Goal: Transaction & Acquisition: Purchase product/service

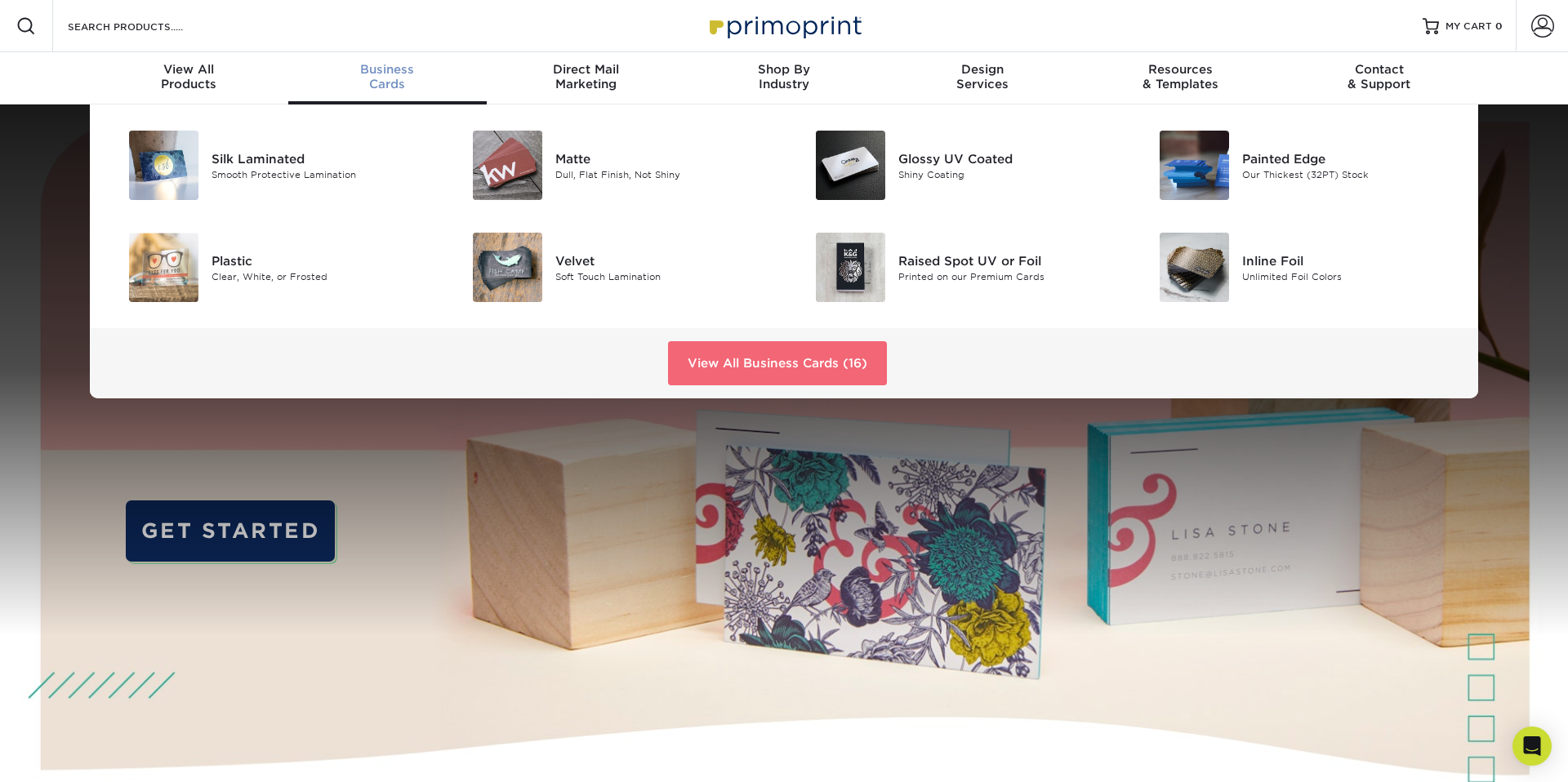
click at [787, 363] on link "View All Business Cards (16)" at bounding box center [777, 364] width 219 height 44
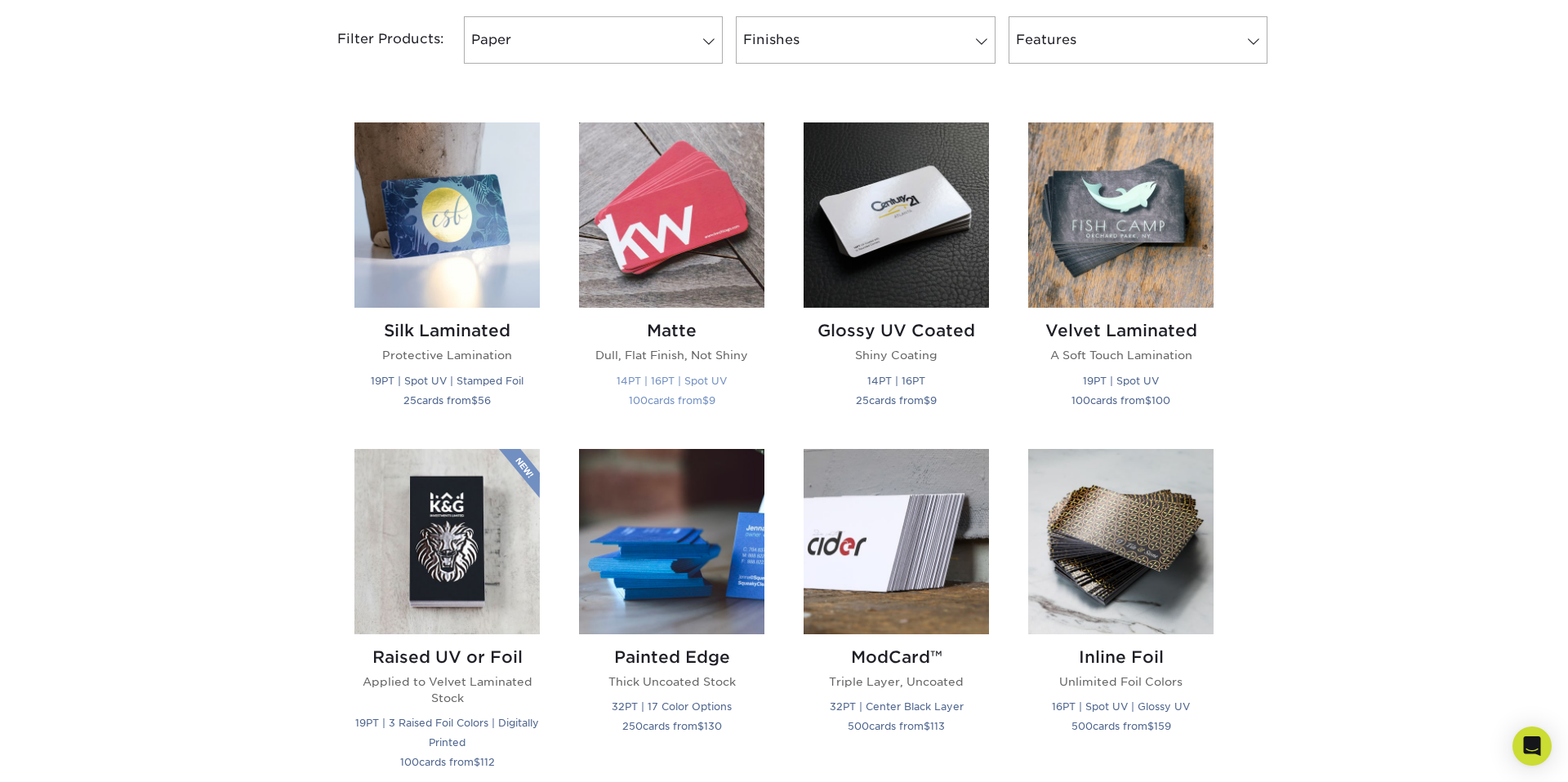
scroll to position [705, 0]
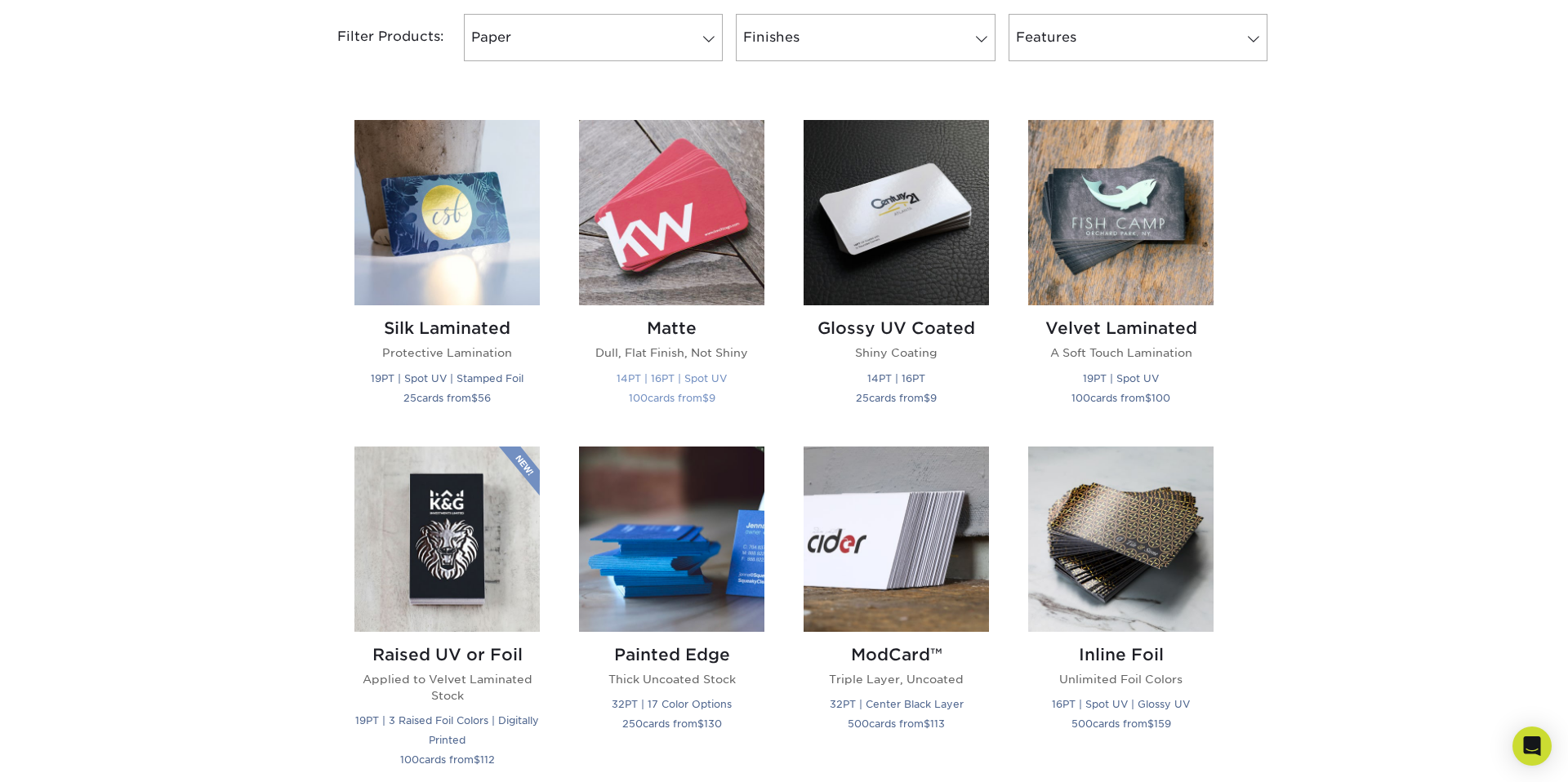
click at [710, 242] on img at bounding box center [671, 213] width 185 height 185
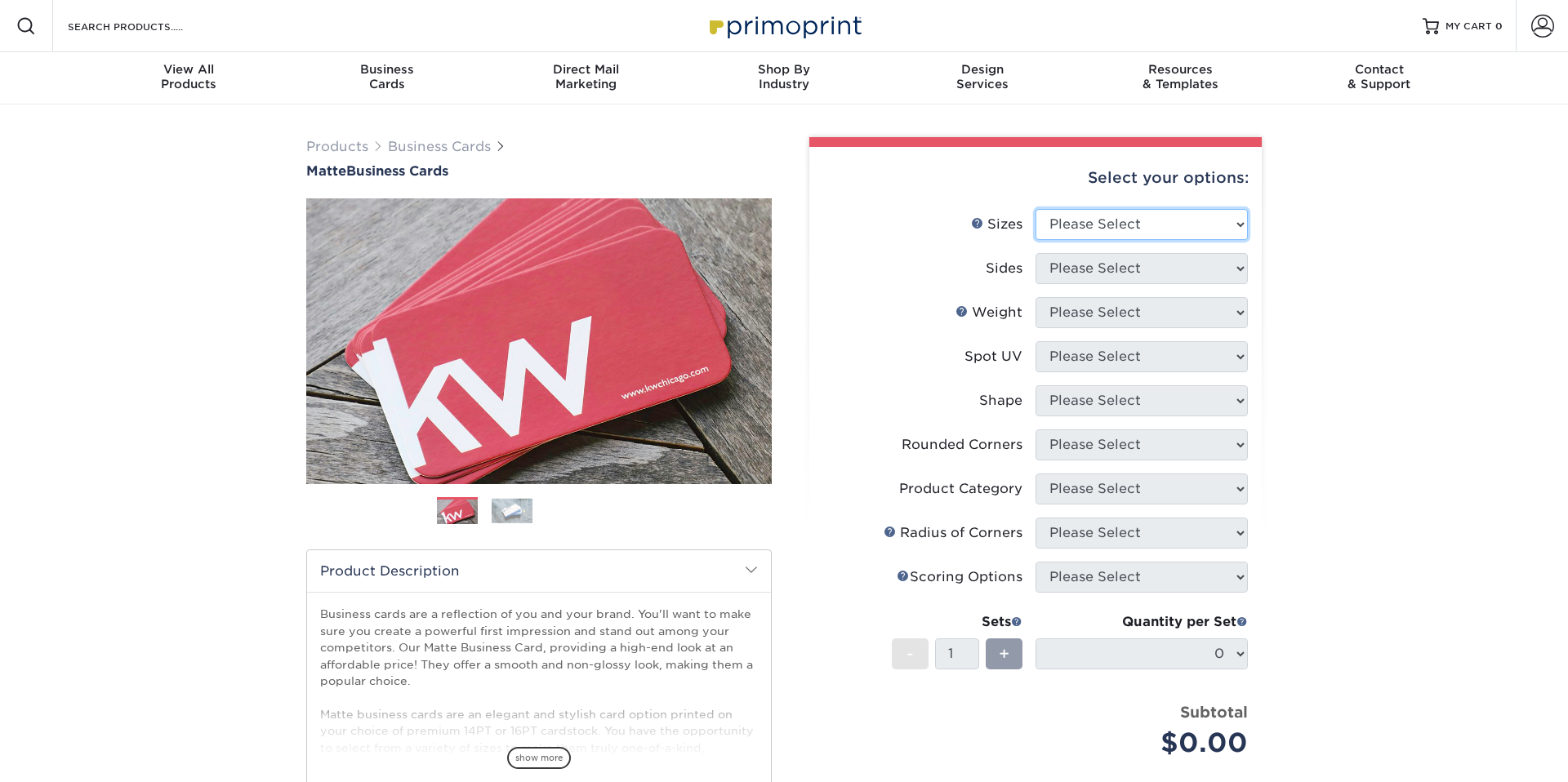
click at [1104, 232] on select "Please Select 1.5" x 3.5" - Mini 1.75" x 3.5" - Mini 2" x 2" - Square 2" x 3" -…" at bounding box center [1141, 225] width 213 height 31
